Goal: Navigation & Orientation: Find specific page/section

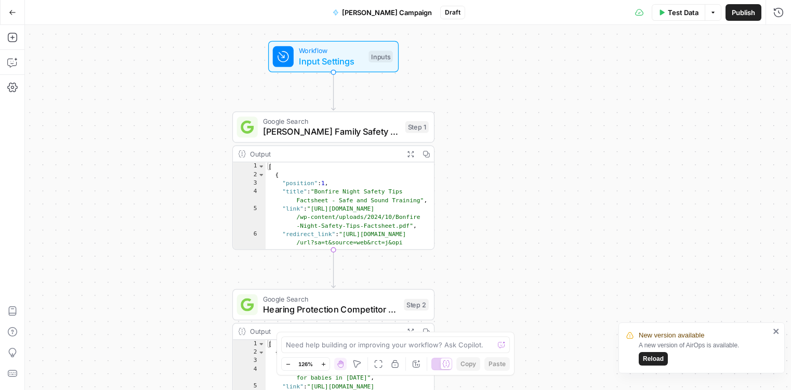
click at [12, 6] on button "Go Back" at bounding box center [12, 12] width 19 height 19
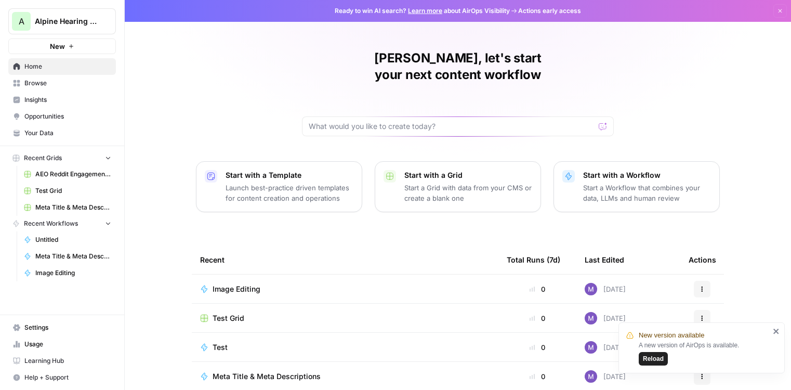
click at [39, 96] on span "Insights" at bounding box center [67, 99] width 87 height 9
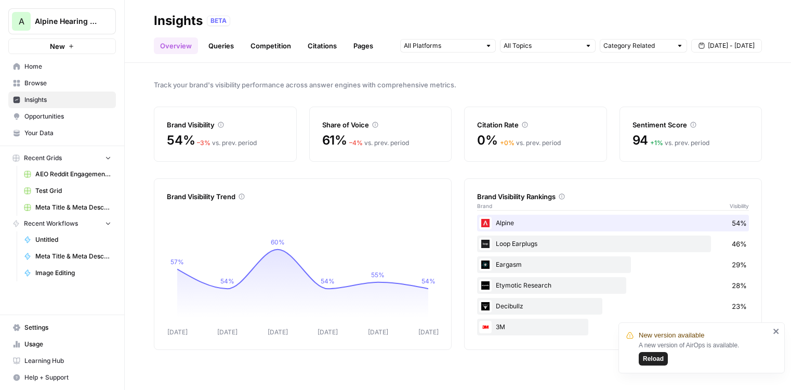
click at [658, 357] on span "Reload" at bounding box center [653, 358] width 21 height 9
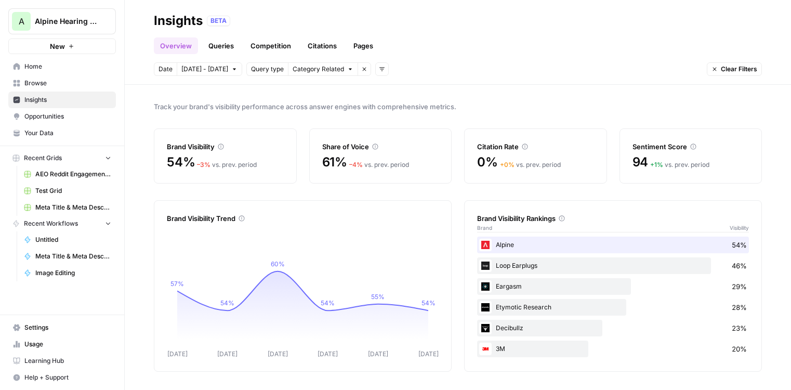
click at [374, 147] on icon at bounding box center [375, 146] width 6 height 6
click at [373, 145] on icon at bounding box center [375, 147] width 6 height 6
click at [533, 153] on div "Citation Rate 0% + 0 % vs. prev. period" at bounding box center [535, 155] width 143 height 55
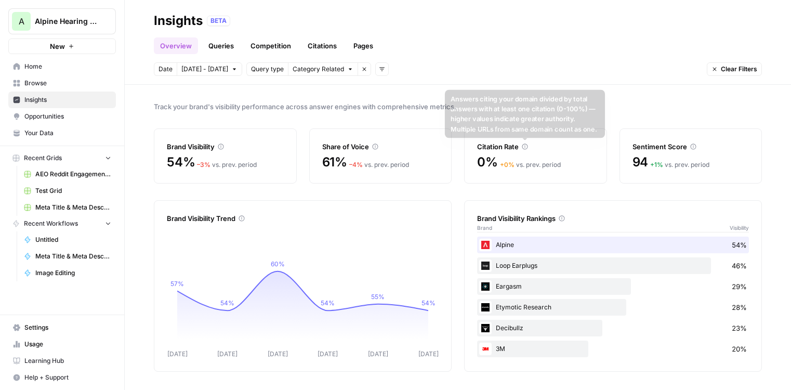
click at [523, 147] on icon at bounding box center [525, 146] width 6 height 6
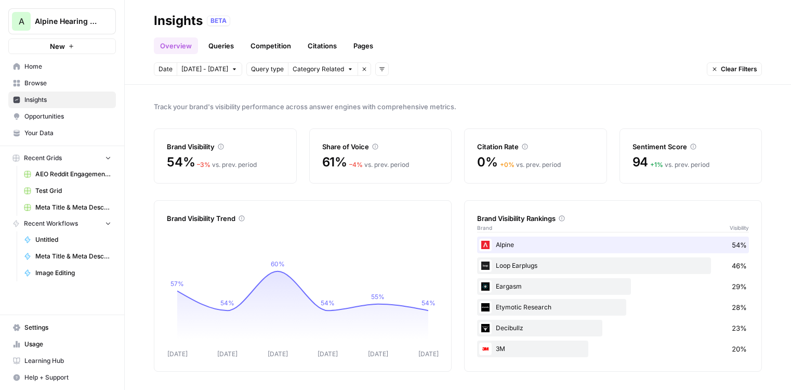
click at [523, 147] on icon at bounding box center [525, 146] width 6 height 6
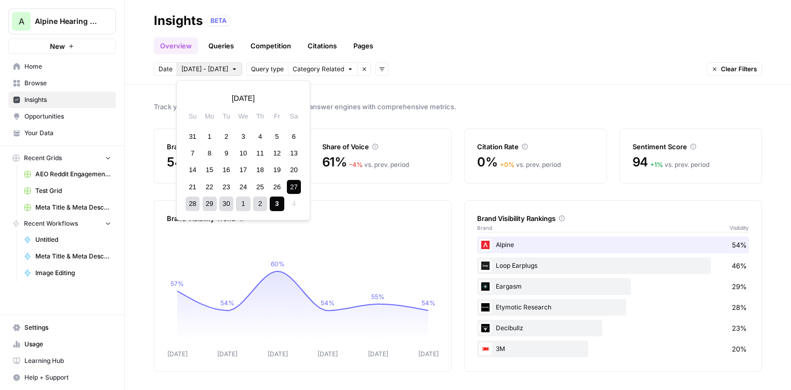
click at [215, 73] on body "A Alpine Hearing Protection New Home Browse Insights Opportunities Your Data Re…" at bounding box center [395, 195] width 791 height 390
click at [222, 47] on link "Queries" at bounding box center [221, 45] width 38 height 17
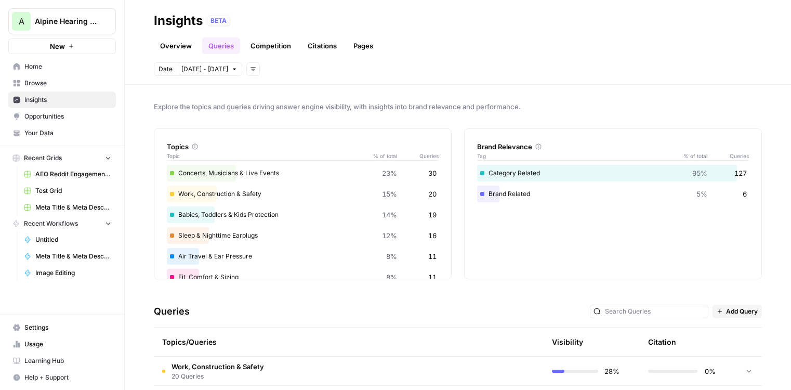
click at [274, 44] on link "Competition" at bounding box center [270, 45] width 53 height 17
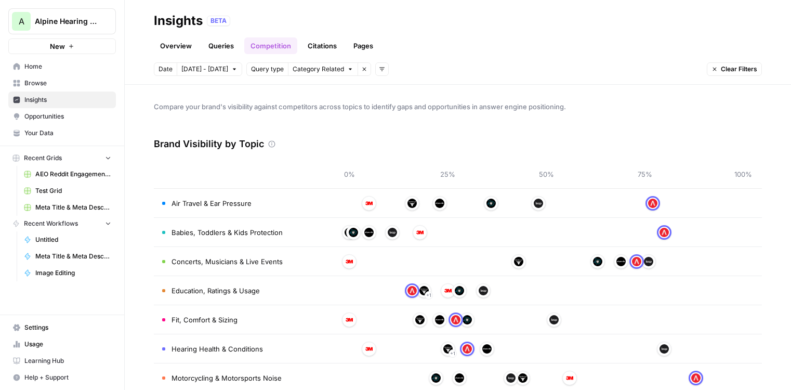
click at [324, 43] on link "Citations" at bounding box center [322, 45] width 42 height 17
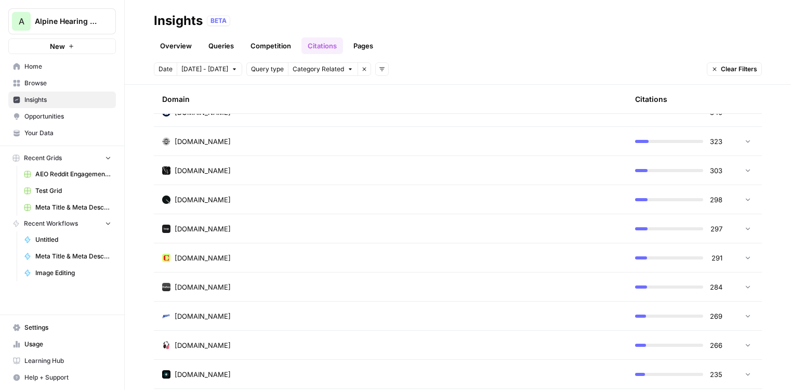
scroll to position [601, 0]
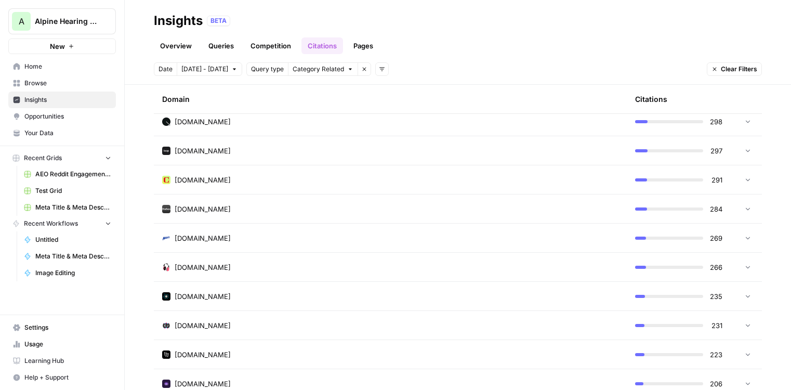
click at [432, 204] on div "[DOMAIN_NAME]" at bounding box center [390, 209] width 456 height 10
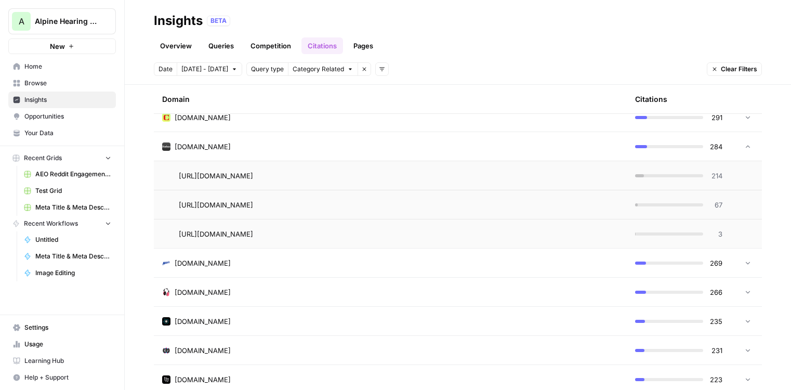
scroll to position [660, 0]
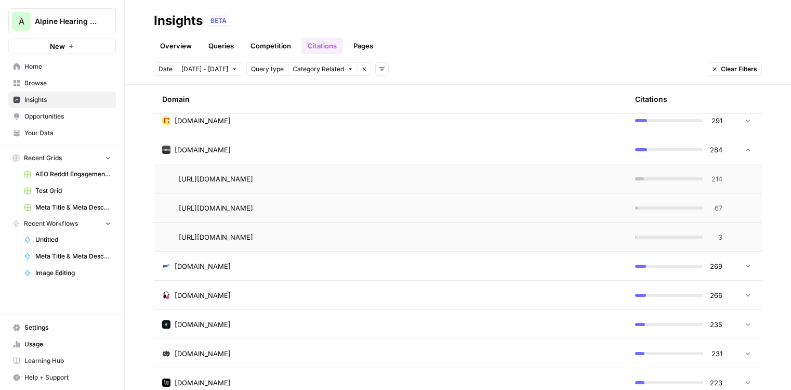
click at [536, 151] on div "[DOMAIN_NAME]" at bounding box center [390, 149] width 456 height 10
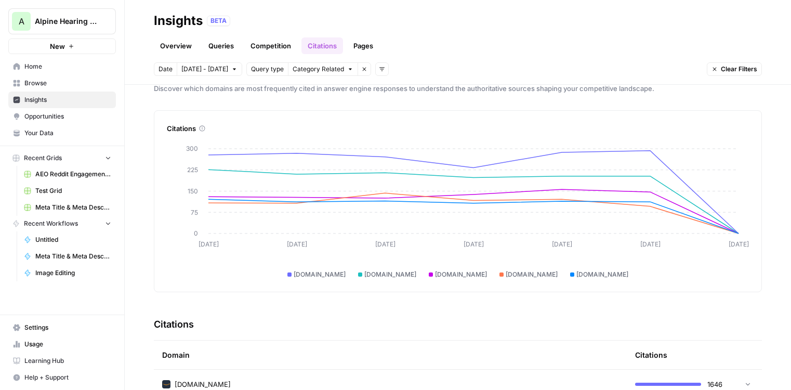
scroll to position [0, 0]
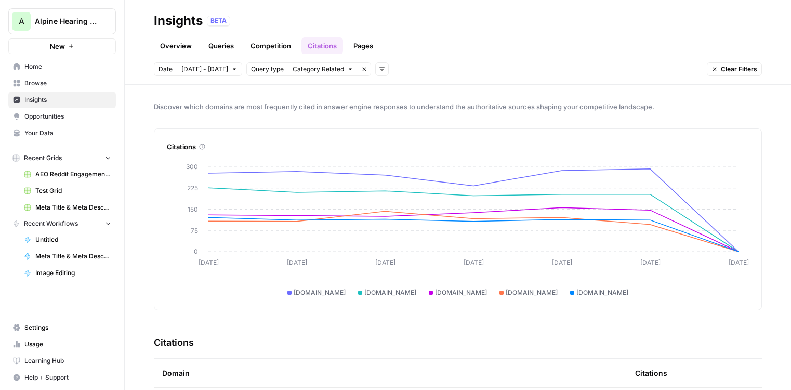
click at [358, 42] on link "Pages" at bounding box center [363, 45] width 32 height 17
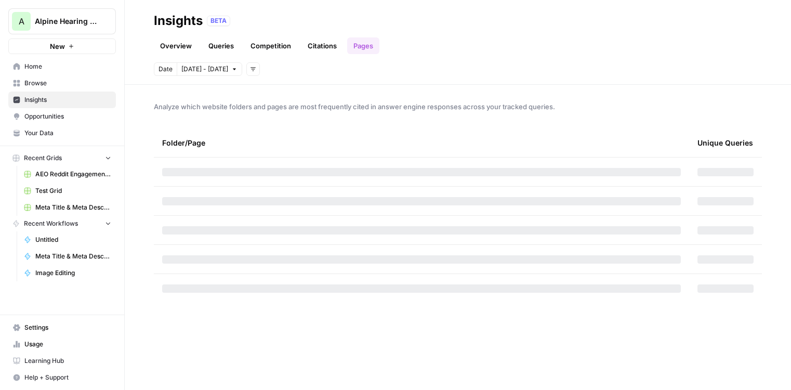
click at [320, 47] on link "Citations" at bounding box center [322, 45] width 42 height 17
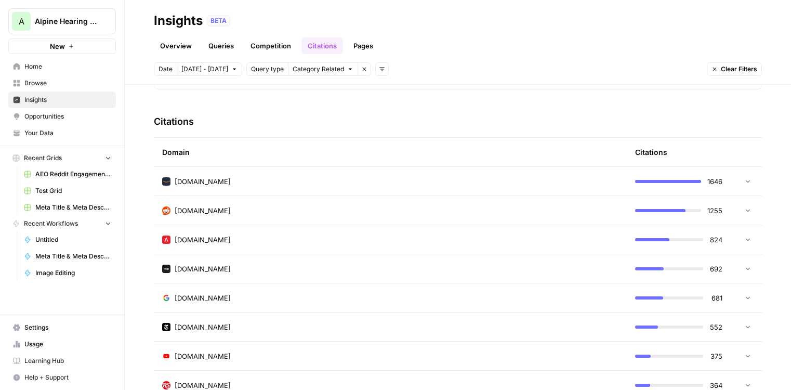
scroll to position [222, 0]
click at [680, 184] on div "1646" at bounding box center [678, 180] width 87 height 10
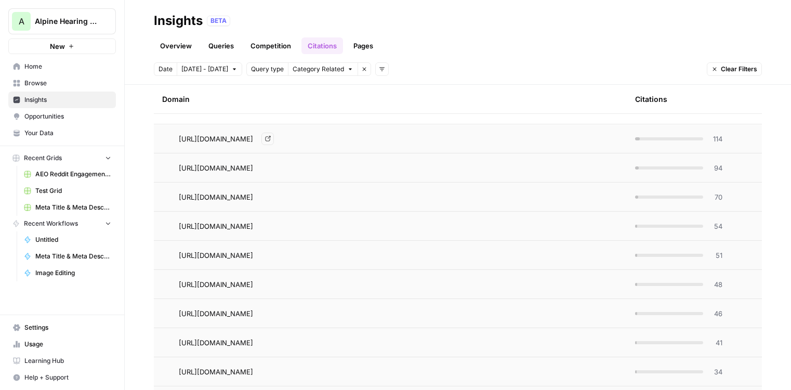
scroll to position [294, 0]
click at [719, 136] on span "114" at bounding box center [715, 137] width 13 height 10
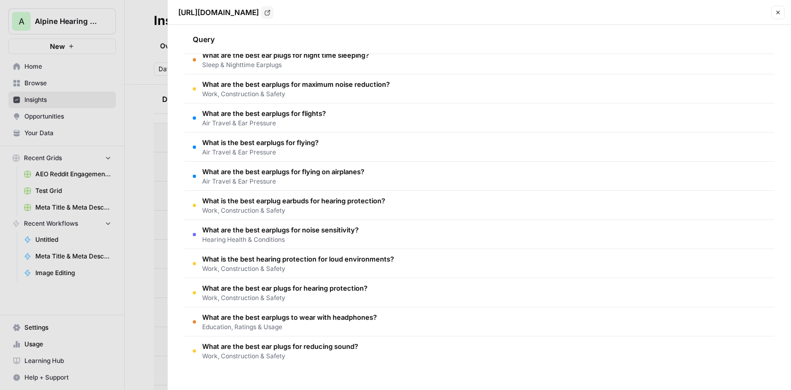
scroll to position [0, 0]
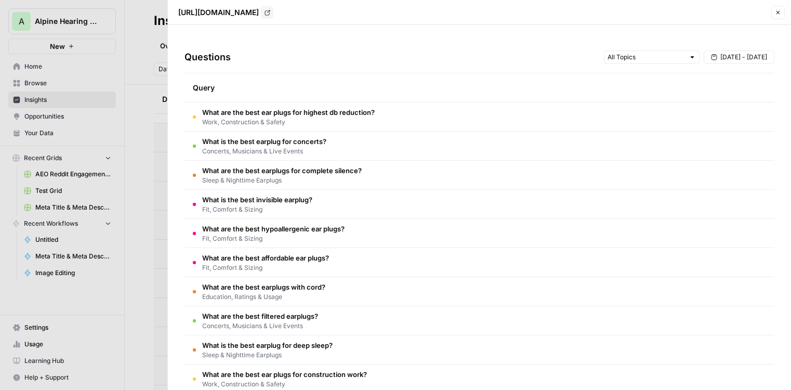
click at [776, 12] on icon "button" at bounding box center [778, 12] width 6 height 6
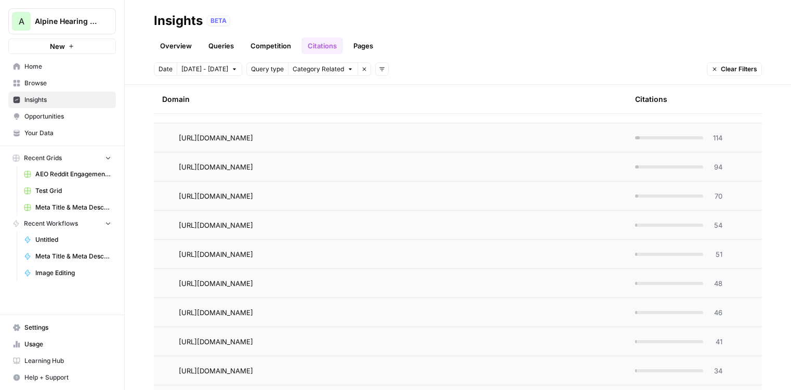
click at [169, 38] on link "Overview" at bounding box center [176, 45] width 44 height 17
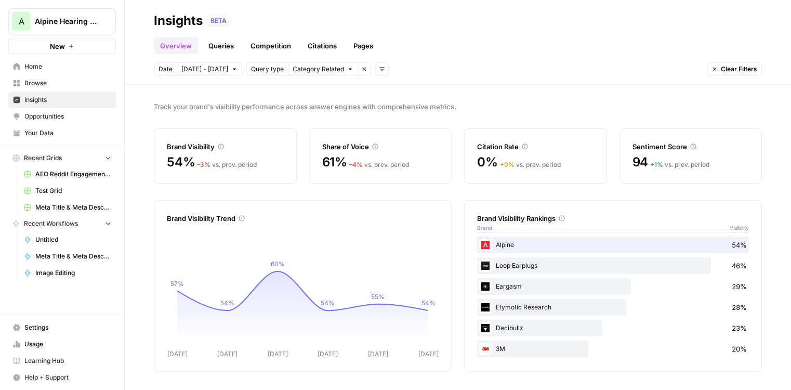
click at [215, 47] on link "Queries" at bounding box center [221, 45] width 38 height 17
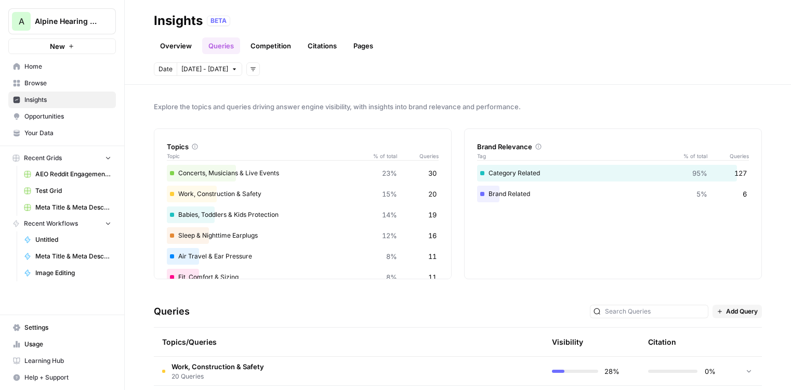
click at [276, 47] on link "Competition" at bounding box center [270, 45] width 53 height 17
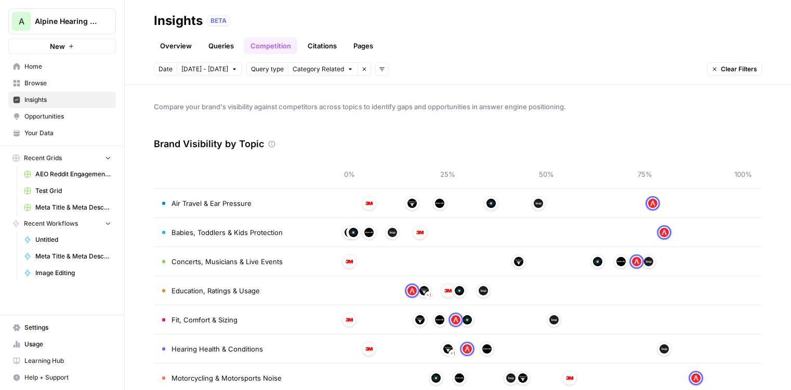
click at [221, 48] on link "Queries" at bounding box center [221, 45] width 38 height 17
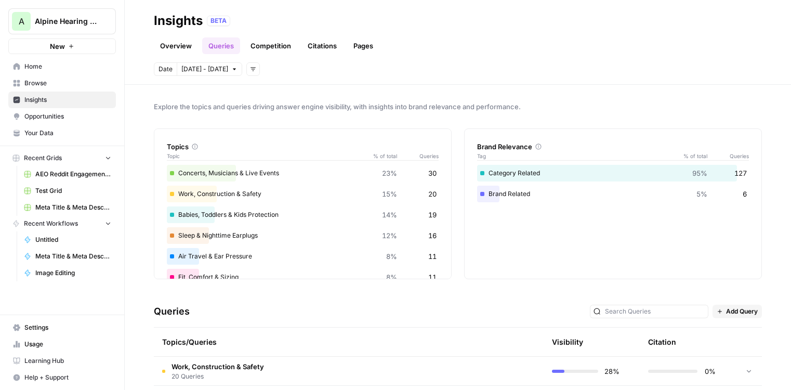
click at [182, 48] on link "Overview" at bounding box center [176, 45] width 44 height 17
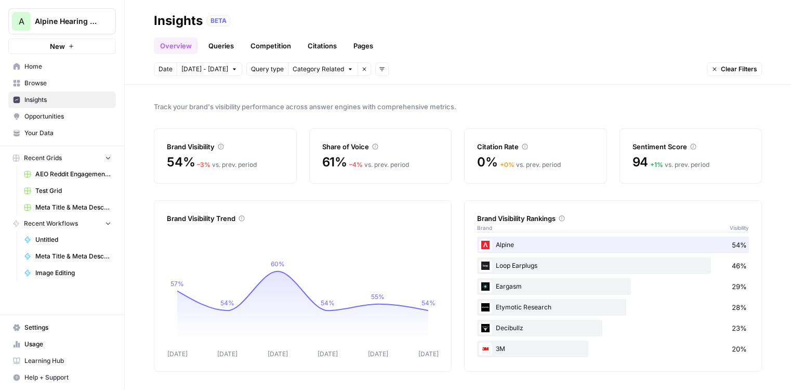
click at [221, 45] on link "Queries" at bounding box center [221, 45] width 38 height 17
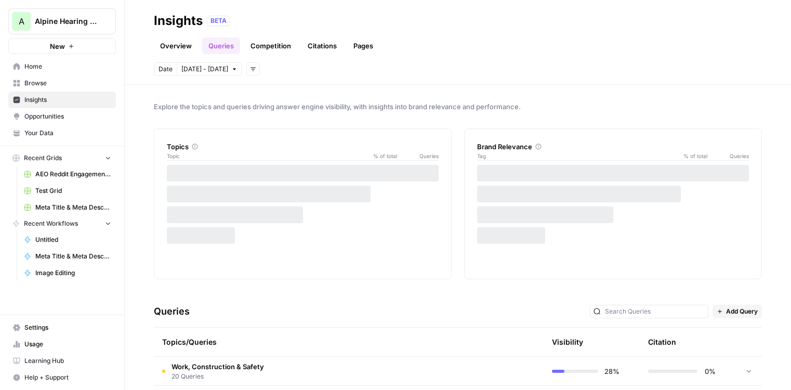
click at [265, 45] on link "Competition" at bounding box center [270, 45] width 53 height 17
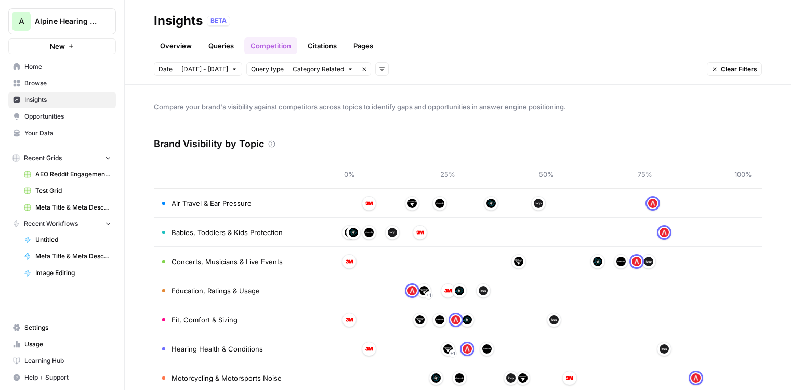
click at [327, 50] on link "Citations" at bounding box center [322, 45] width 42 height 17
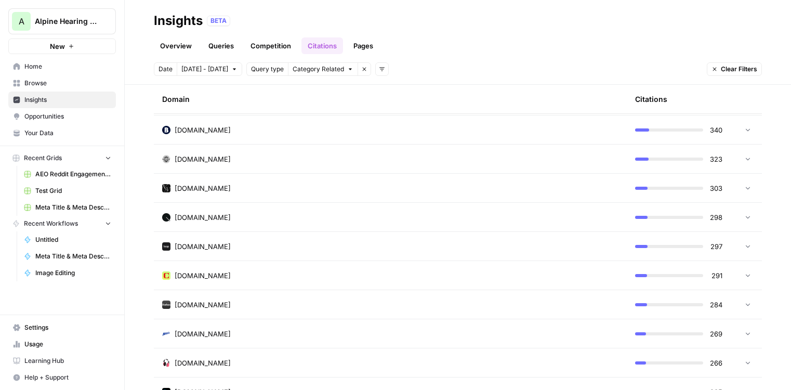
scroll to position [558, 0]
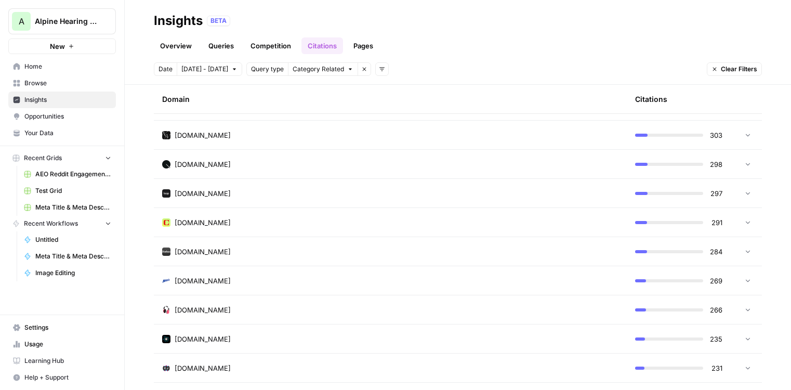
click at [362, 50] on link "Pages" at bounding box center [363, 45] width 32 height 17
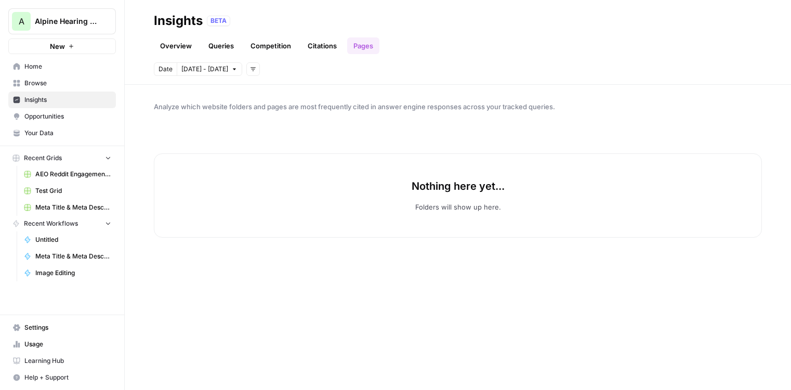
click at [320, 47] on link "Citations" at bounding box center [322, 45] width 42 height 17
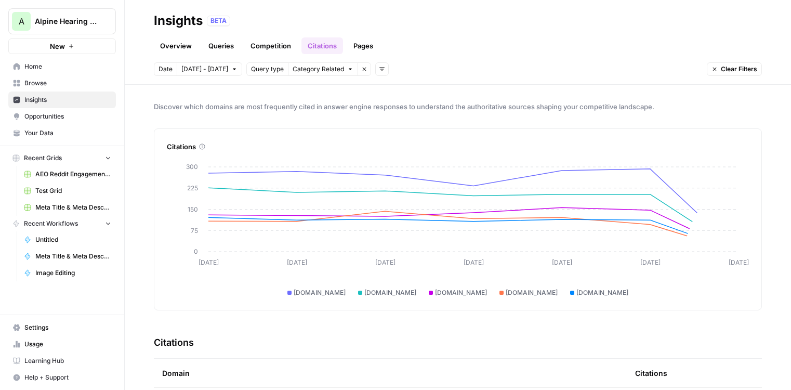
click at [170, 48] on link "Overview" at bounding box center [176, 45] width 44 height 17
